Goal: Transaction & Acquisition: Book appointment/travel/reservation

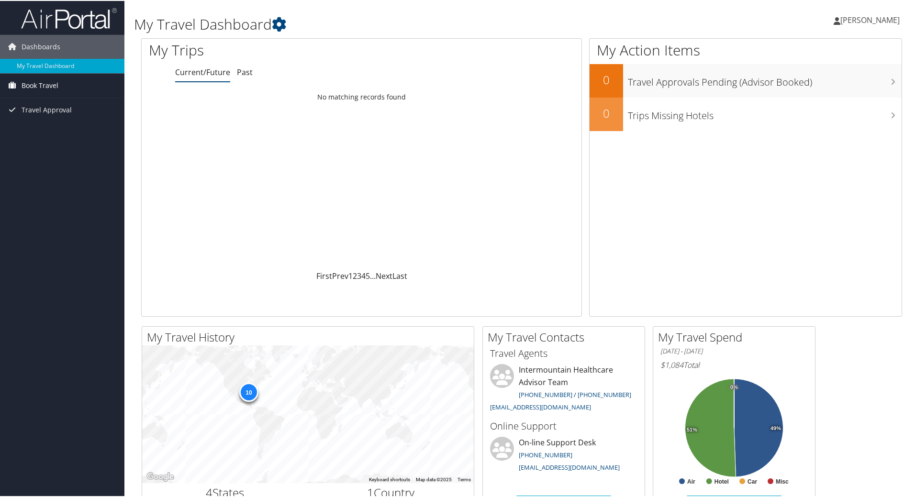
click at [41, 87] on span "Book Travel" at bounding box center [40, 85] width 37 height 24
click at [46, 119] on link "Book/Manage Online Trips" at bounding box center [62, 118] width 124 height 14
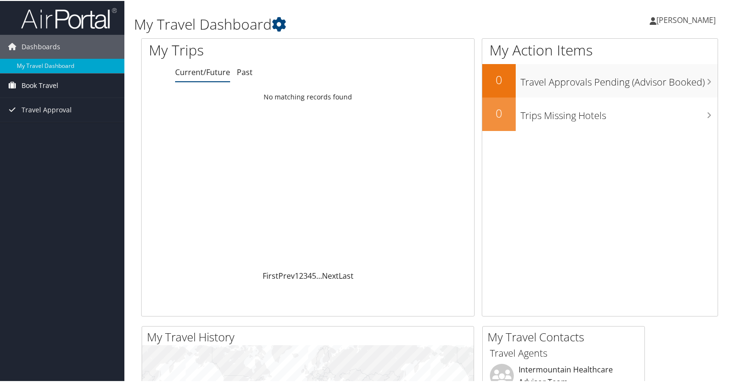
click at [46, 85] on span "Book Travel" at bounding box center [40, 85] width 37 height 24
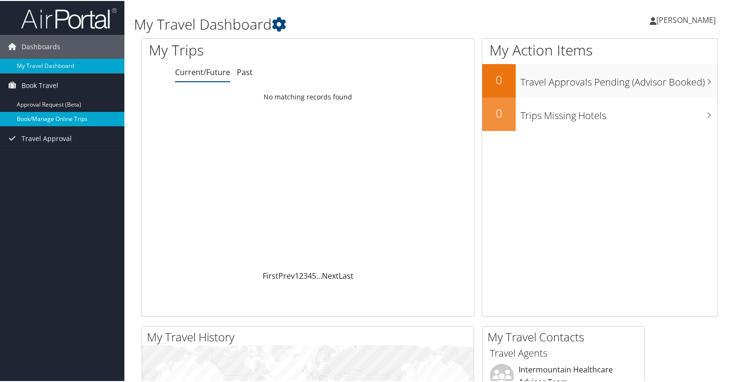
click at [46, 114] on link "Book/Manage Online Trips" at bounding box center [62, 118] width 124 height 14
